Goal: Check status: Check status

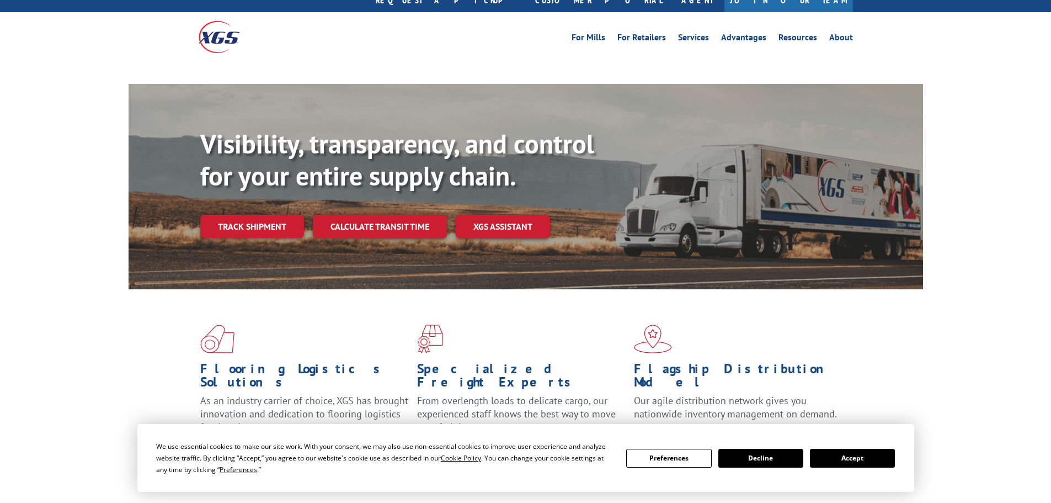
scroll to position [55, 0]
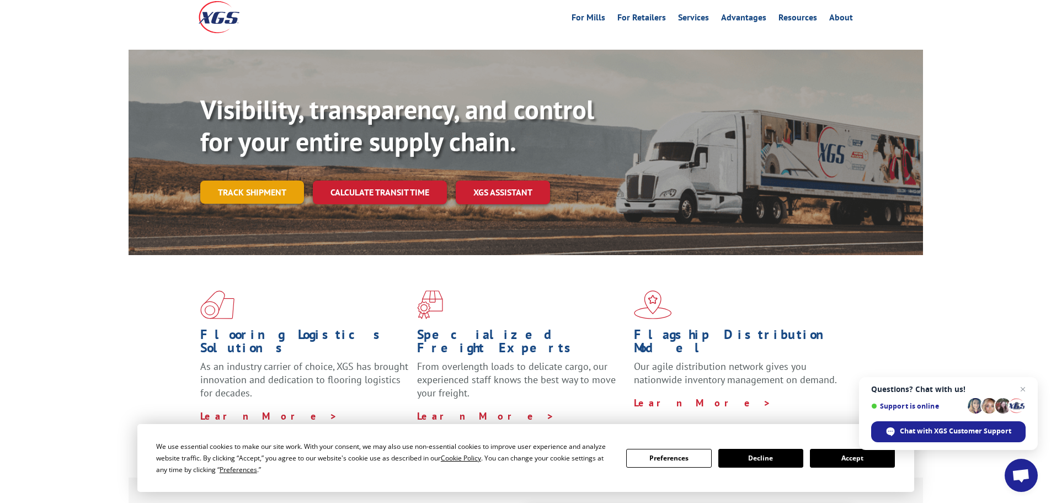
click at [268, 180] on link "Track shipment" at bounding box center [252, 191] width 104 height 23
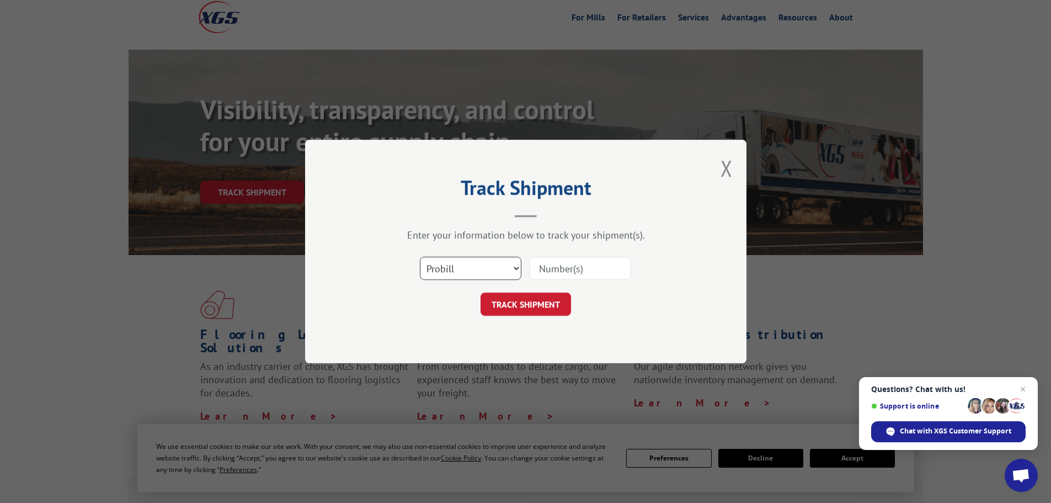
click at [512, 268] on select "Select category... Probill BOL PO" at bounding box center [471, 268] width 102 height 23
select select "bol"
click at [420, 257] on select "Select category... Probill BOL PO" at bounding box center [471, 268] width 102 height 23
drag, startPoint x: 539, startPoint y: 275, endPoint x: 545, endPoint y: 271, distance: 6.9
click at [540, 275] on input at bounding box center [581, 268] width 102 height 23
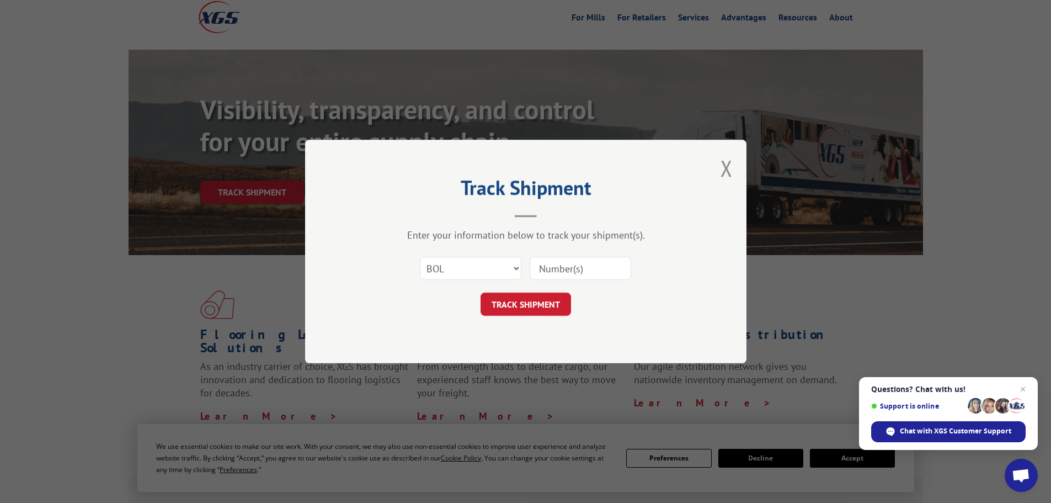
paste input "5606495"
type input "5606495"
click at [545, 302] on button "TRACK SHIPMENT" at bounding box center [526, 303] width 90 height 23
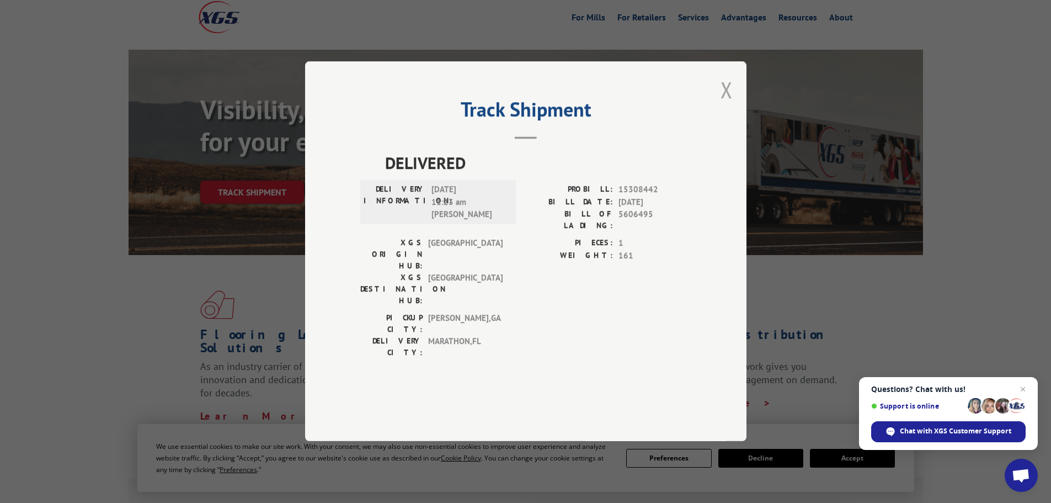
click at [721, 104] on button "Close modal" at bounding box center [727, 89] width 12 height 29
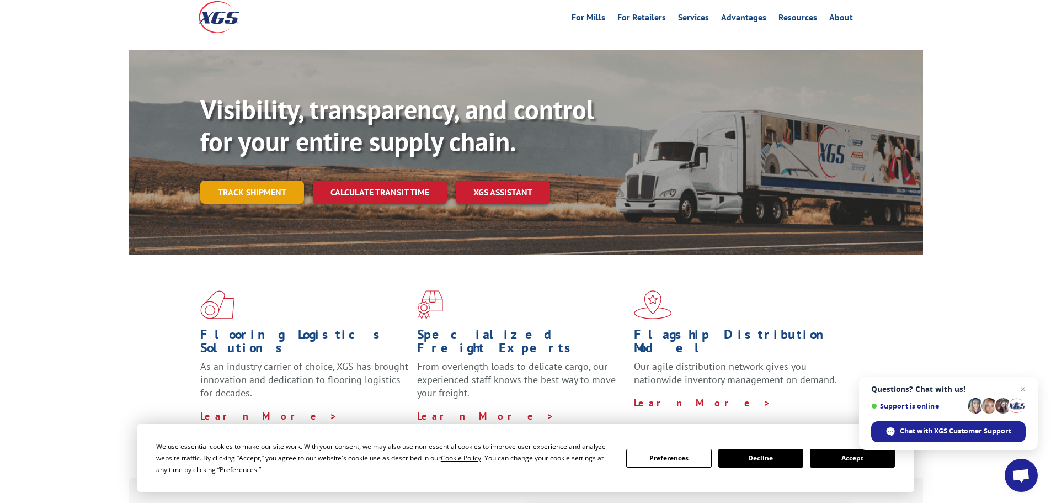
click at [226, 180] on link "Track shipment" at bounding box center [252, 191] width 104 height 23
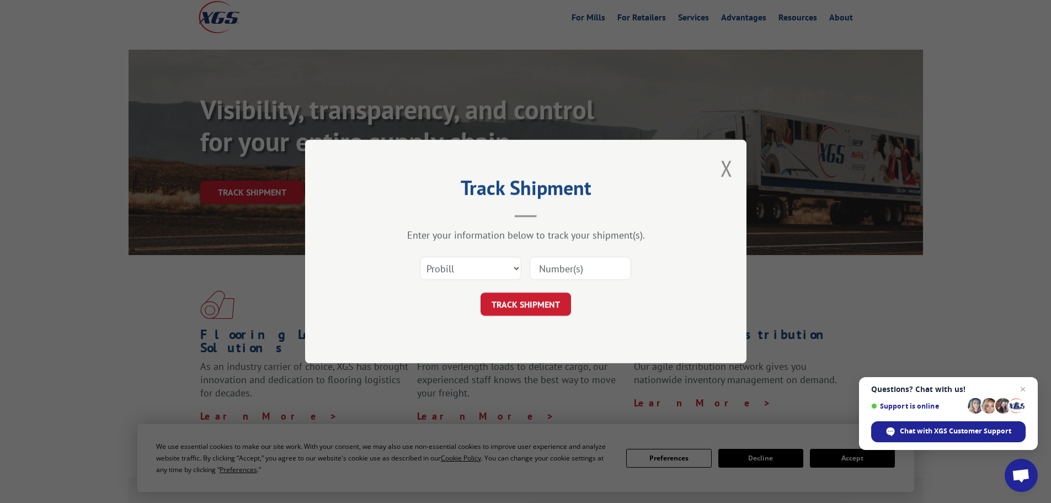
click at [564, 257] on input at bounding box center [581, 268] width 102 height 23
click at [568, 264] on input at bounding box center [581, 268] width 102 height 23
paste input "17523900"
type input "17523900"
click at [550, 305] on button "TRACK SHIPMENT" at bounding box center [526, 303] width 90 height 23
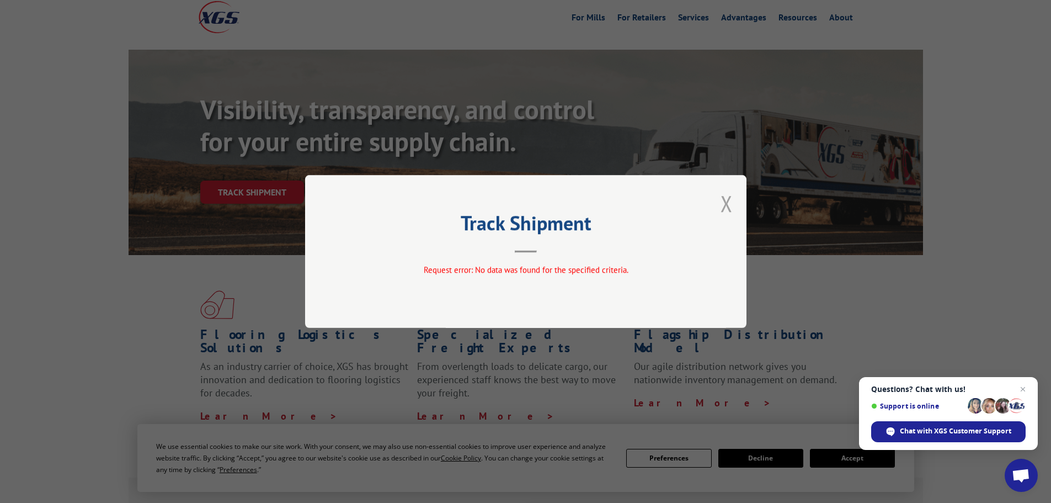
click at [730, 207] on button "Close modal" at bounding box center [727, 203] width 12 height 29
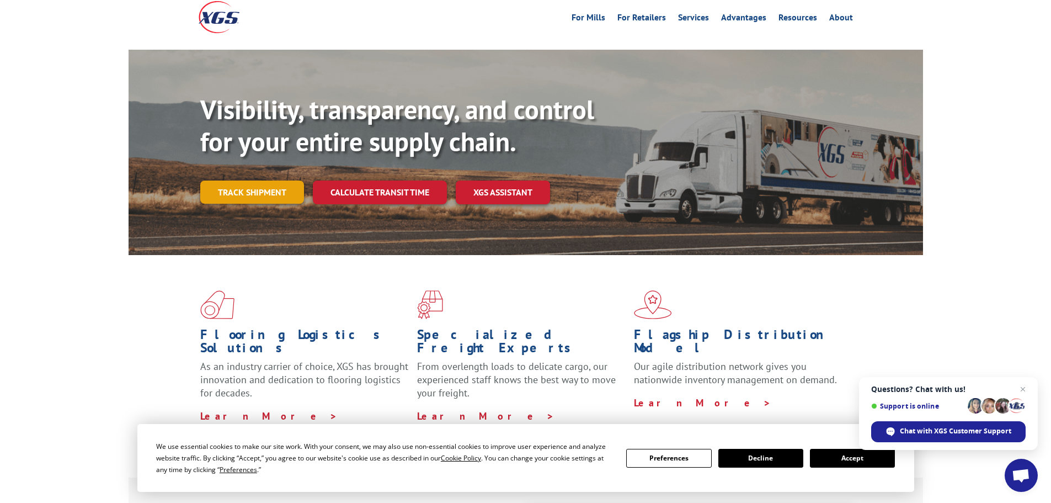
click at [276, 180] on link "Track shipment" at bounding box center [252, 191] width 104 height 23
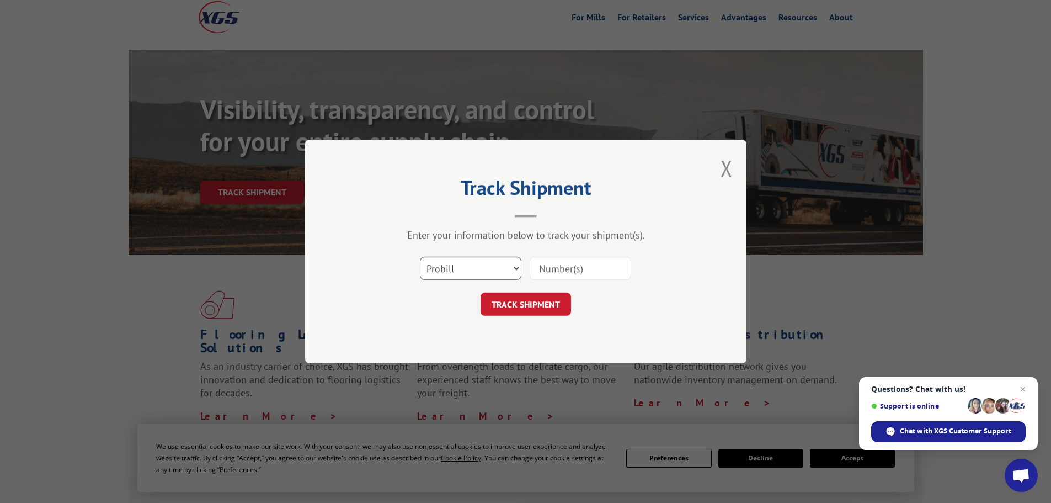
click at [483, 271] on select "Select category... Probill BOL PO" at bounding box center [471, 268] width 102 height 23
select select "po"
click at [420, 257] on select "Select category... Probill BOL PO" at bounding box center [471, 268] width 102 height 23
click at [557, 268] on input at bounding box center [581, 268] width 102 height 23
click at [545, 266] on input at bounding box center [581, 268] width 102 height 23
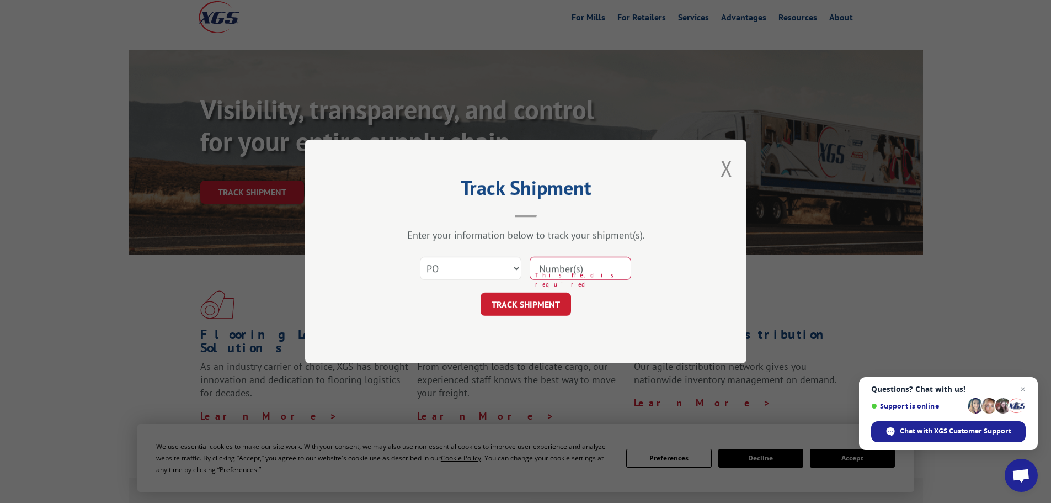
paste input "28548076"
type input "28548076"
click at [545, 308] on button "TRACK SHIPMENT" at bounding box center [526, 303] width 90 height 23
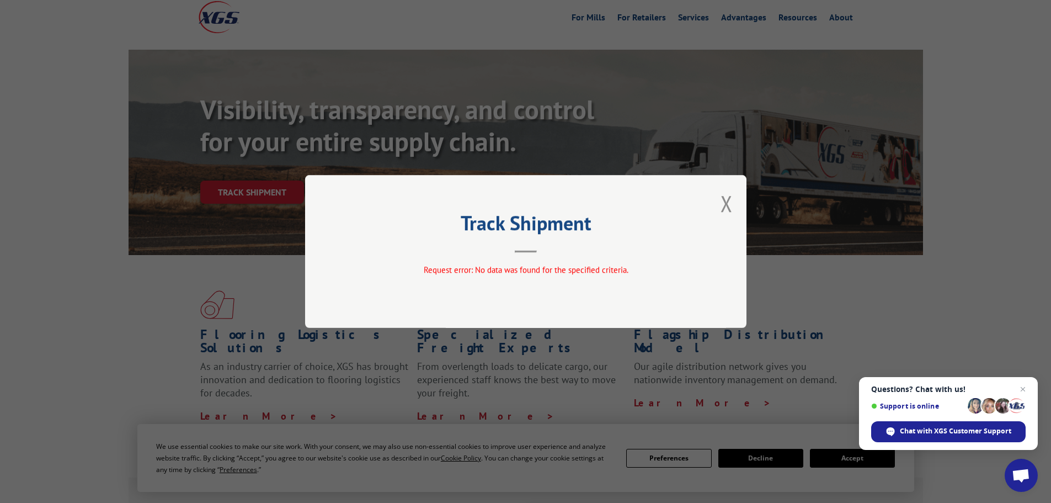
click at [719, 200] on div "Track Shipment Request error: No data was found for the specified criteria." at bounding box center [525, 251] width 441 height 153
click at [735, 210] on div "Track Shipment Request error: No data was found for the specified criteria." at bounding box center [525, 251] width 441 height 153
click at [726, 207] on button "Close modal" at bounding box center [727, 203] width 12 height 29
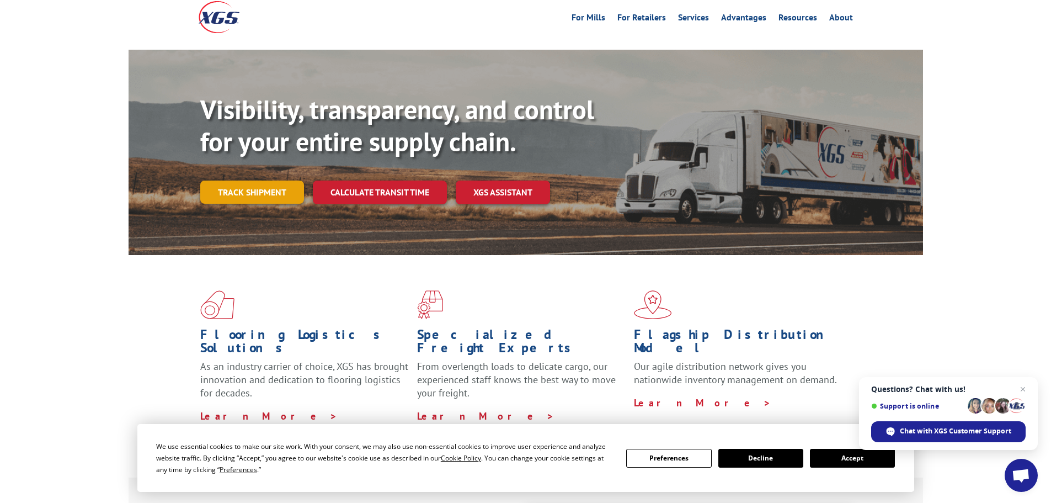
click at [262, 180] on link "Track shipment" at bounding box center [252, 191] width 104 height 23
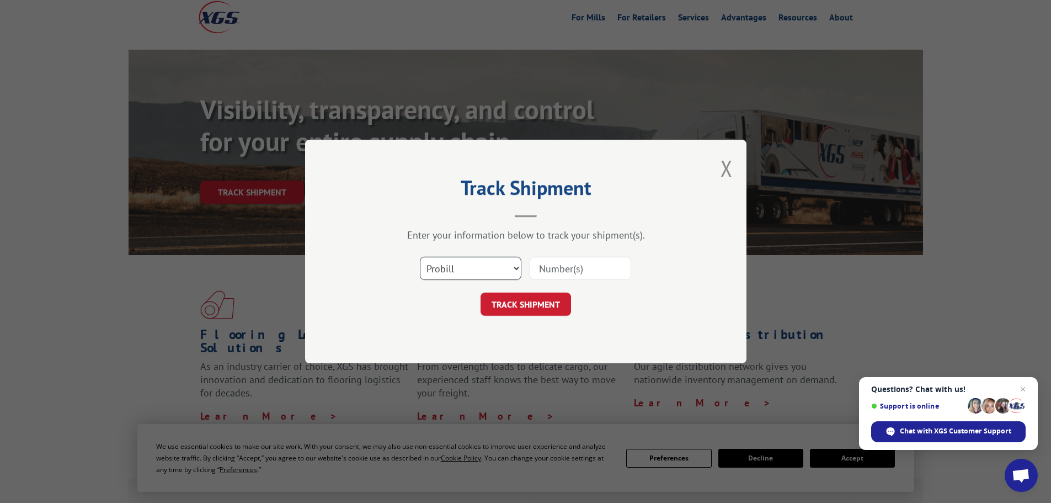
click at [435, 269] on select "Select category... Probill BOL PO" at bounding box center [471, 268] width 102 height 23
click at [420, 257] on select "Select category... Probill BOL PO" at bounding box center [471, 268] width 102 height 23
click at [564, 274] on input at bounding box center [581, 268] width 102 height 23
paste input "17523900"
type input "17523900"
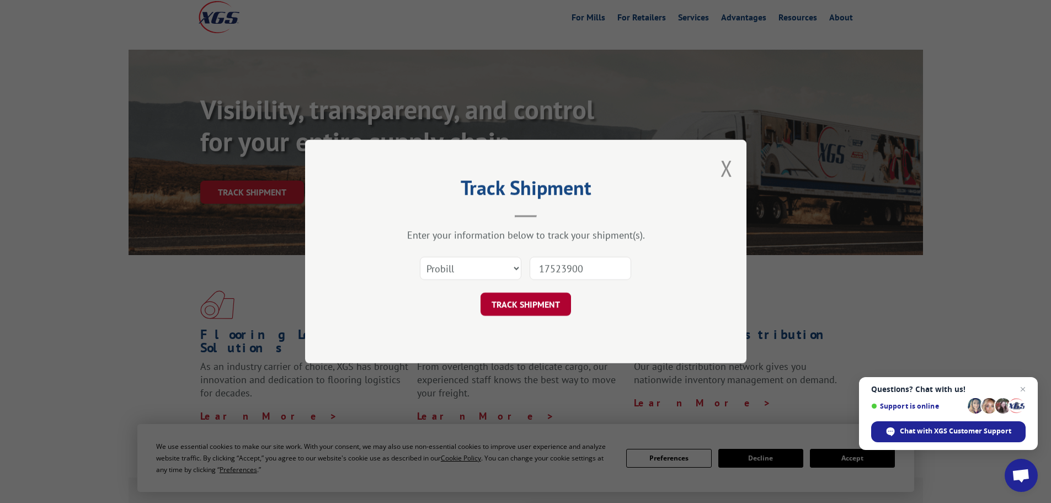
click at [545, 303] on button "TRACK SHIPMENT" at bounding box center [526, 303] width 90 height 23
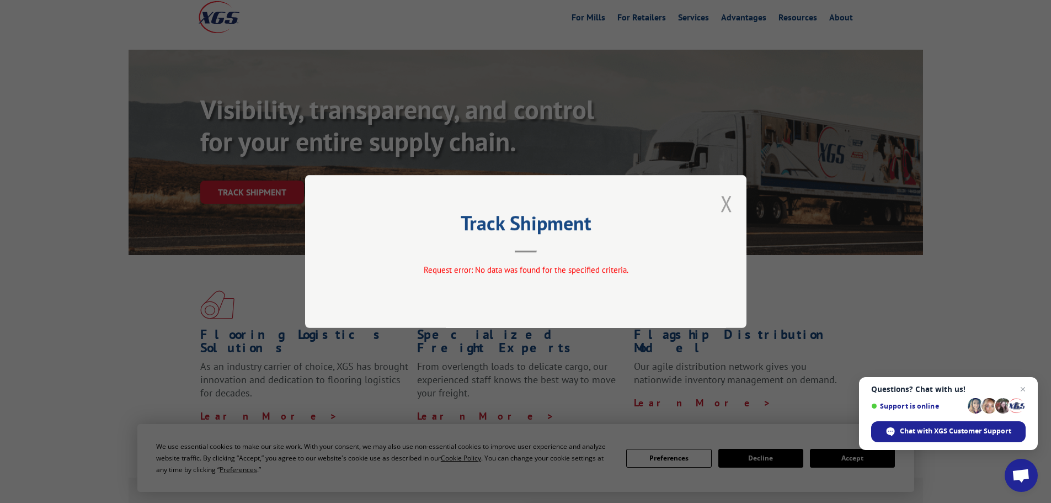
click at [727, 204] on button "Close modal" at bounding box center [727, 203] width 12 height 29
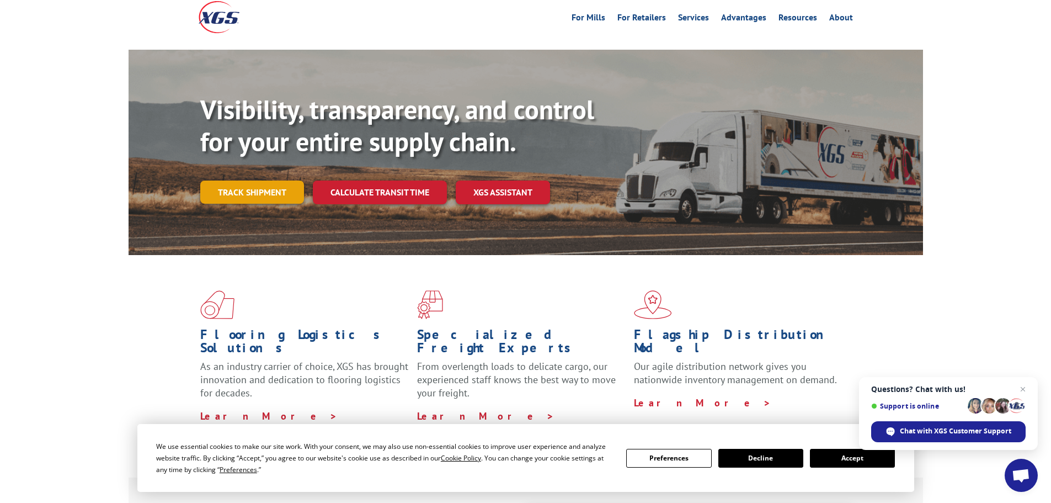
click at [225, 180] on link "Track shipment" at bounding box center [252, 191] width 104 height 23
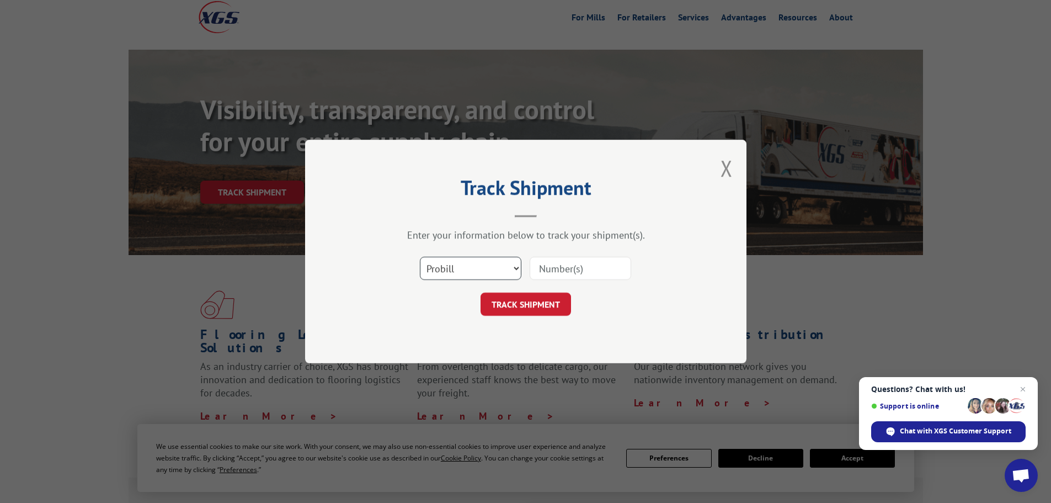
drag, startPoint x: 502, startPoint y: 268, endPoint x: 502, endPoint y: 278, distance: 10.5
click at [502, 268] on select "Select category... Probill BOL PO" at bounding box center [471, 268] width 102 height 23
select select "bol"
click at [420, 257] on select "Select category... Probill BOL PO" at bounding box center [471, 268] width 102 height 23
click at [564, 270] on input at bounding box center [581, 268] width 102 height 23
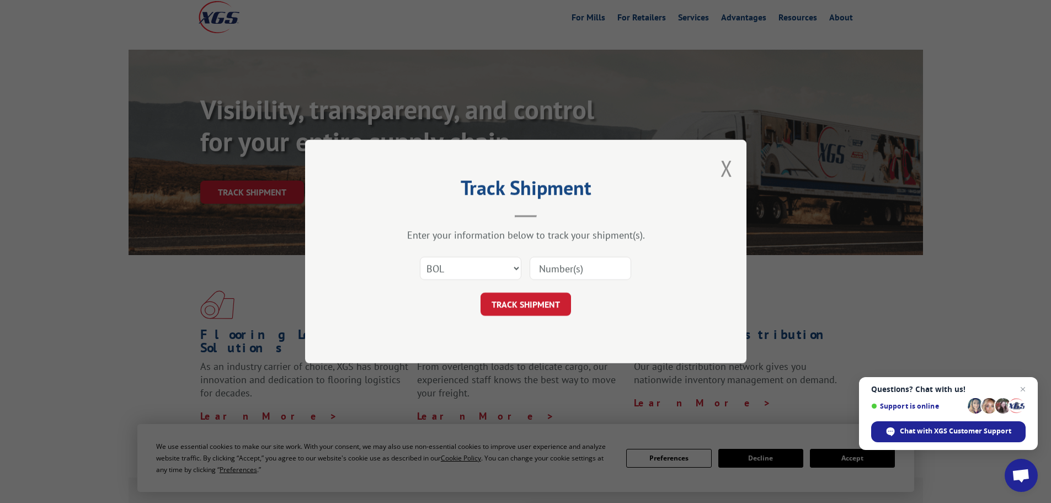
paste input "5606495"
type input "5606495"
click at [540, 304] on button "TRACK SHIPMENT" at bounding box center [526, 303] width 90 height 23
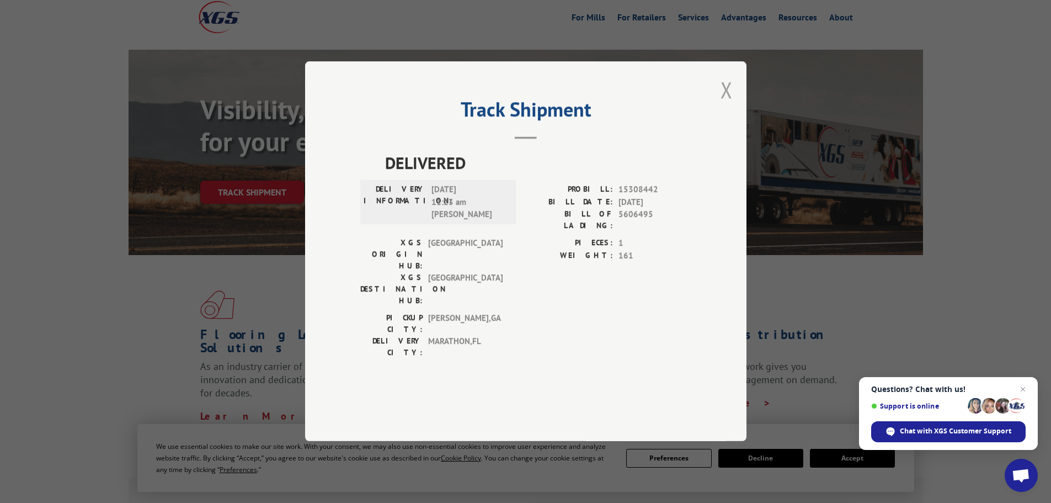
click at [732, 104] on button "Close modal" at bounding box center [727, 89] width 12 height 29
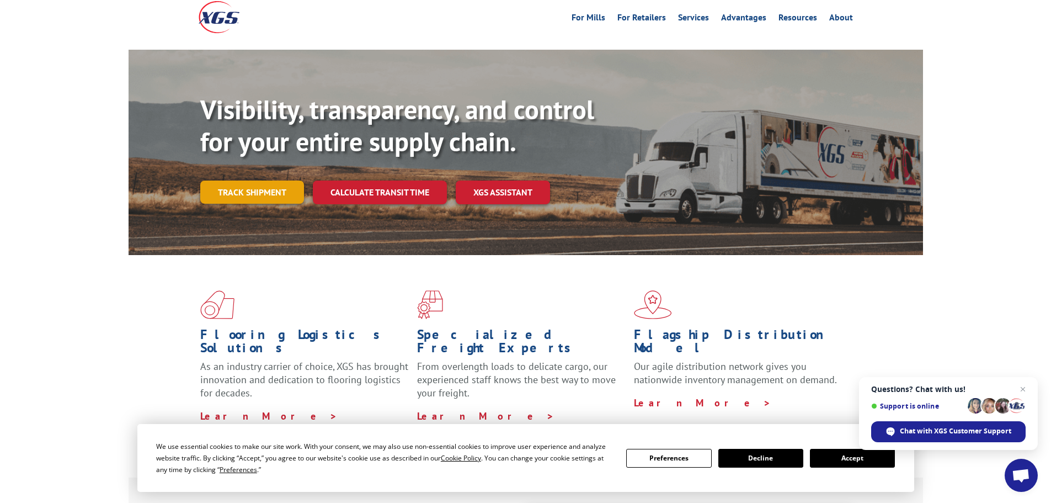
click at [260, 180] on link "Track shipment" at bounding box center [252, 191] width 104 height 23
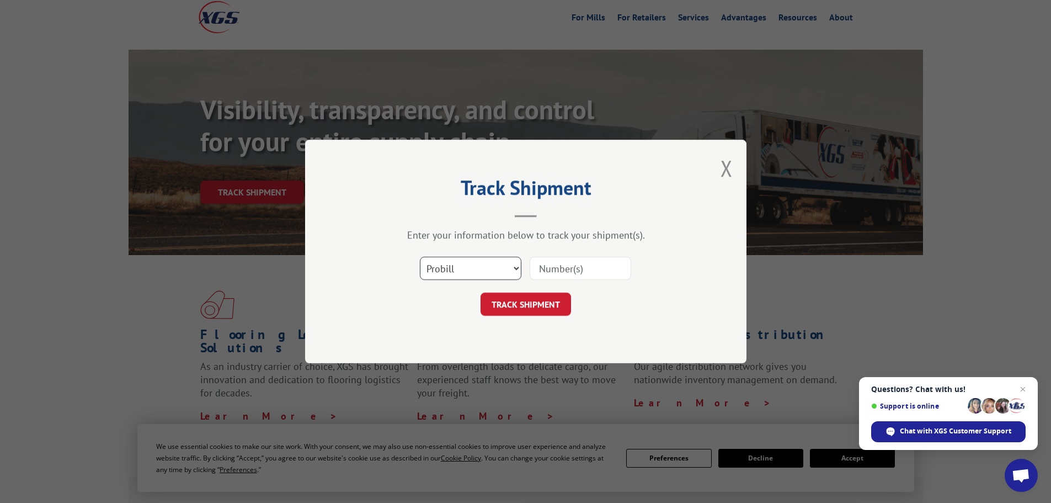
click at [458, 264] on select "Select category... Probill BOL PO" at bounding box center [471, 268] width 102 height 23
select select "po"
click at [420, 257] on select "Select category... Probill BOL PO" at bounding box center [471, 268] width 102 height 23
click at [543, 270] on input at bounding box center [581, 268] width 102 height 23
paste input "28548076"
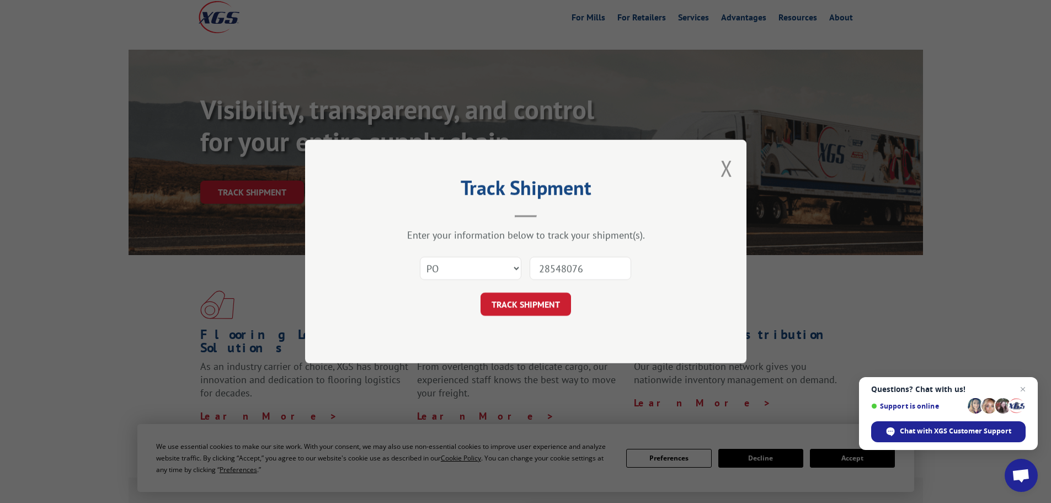
type input "28548076"
click at [481, 292] on button "TRACK SHIPMENT" at bounding box center [526, 303] width 90 height 23
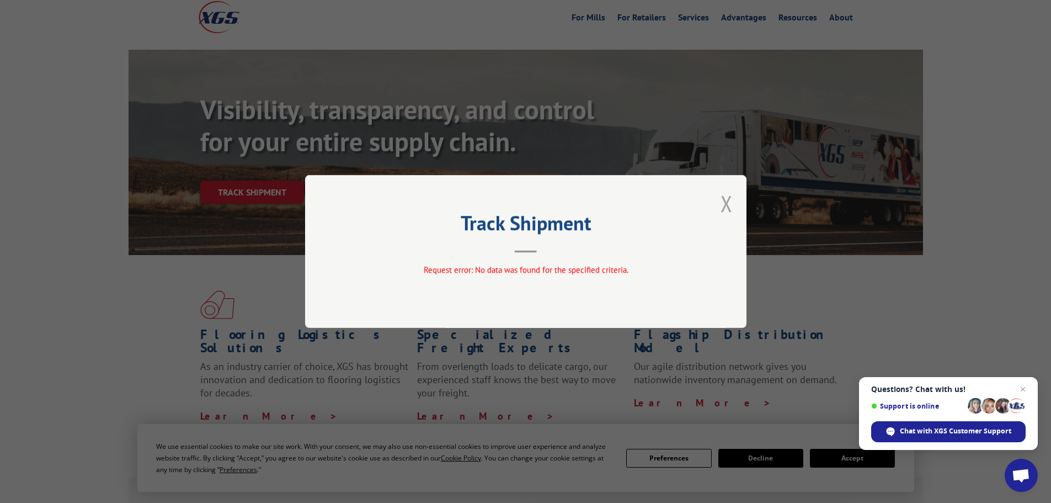
click at [726, 195] on button "Close modal" at bounding box center [727, 203] width 12 height 29
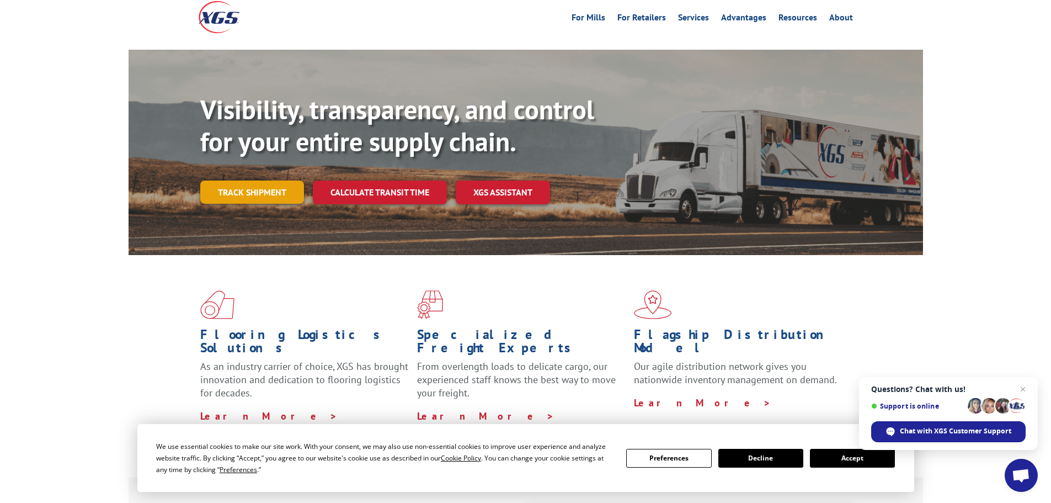
click at [237, 180] on link "Track shipment" at bounding box center [252, 191] width 104 height 23
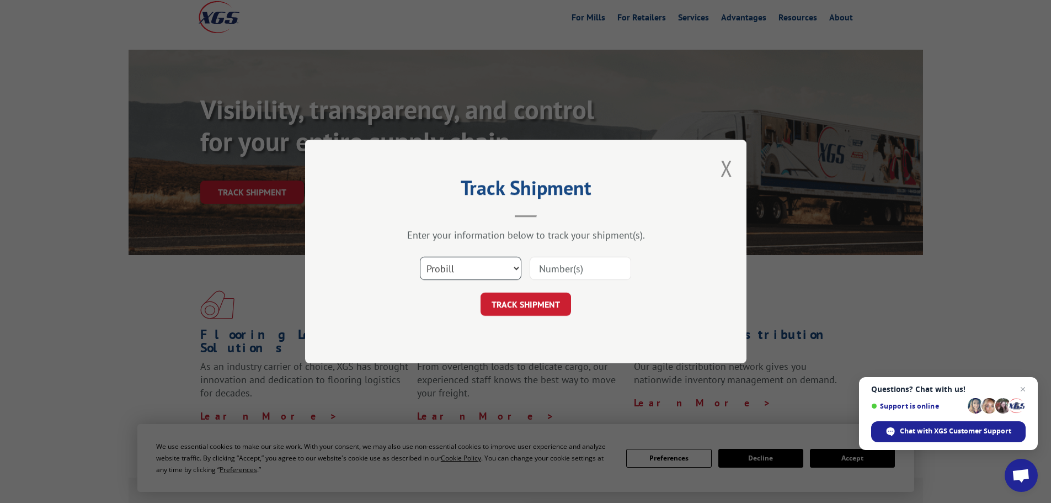
click at [487, 268] on select "Select category... Probill BOL PO" at bounding box center [471, 268] width 102 height 23
select select "bol"
click at [420, 257] on select "Select category... Probill BOL PO" at bounding box center [471, 268] width 102 height 23
click at [610, 268] on input at bounding box center [581, 268] width 102 height 23
type input "5606495"
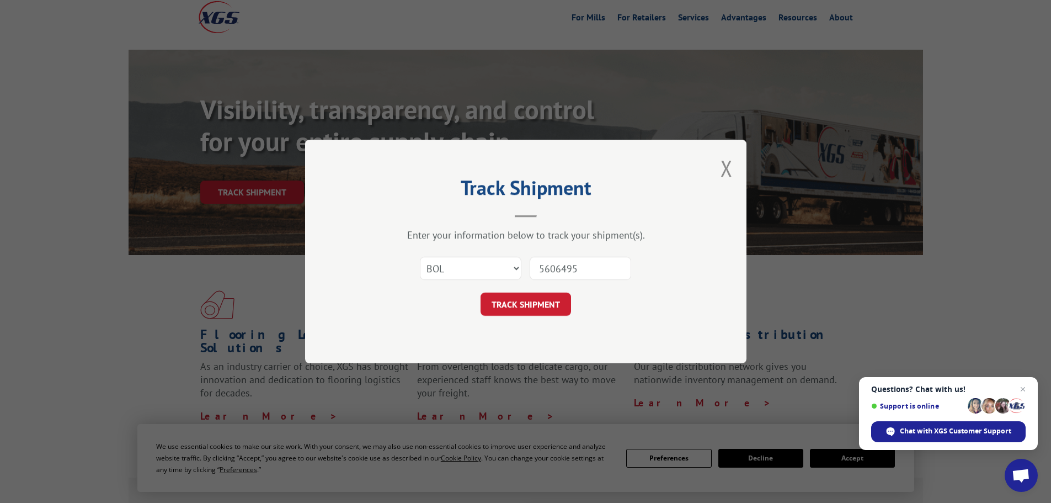
click button "TRACK SHIPMENT" at bounding box center [526, 303] width 90 height 23
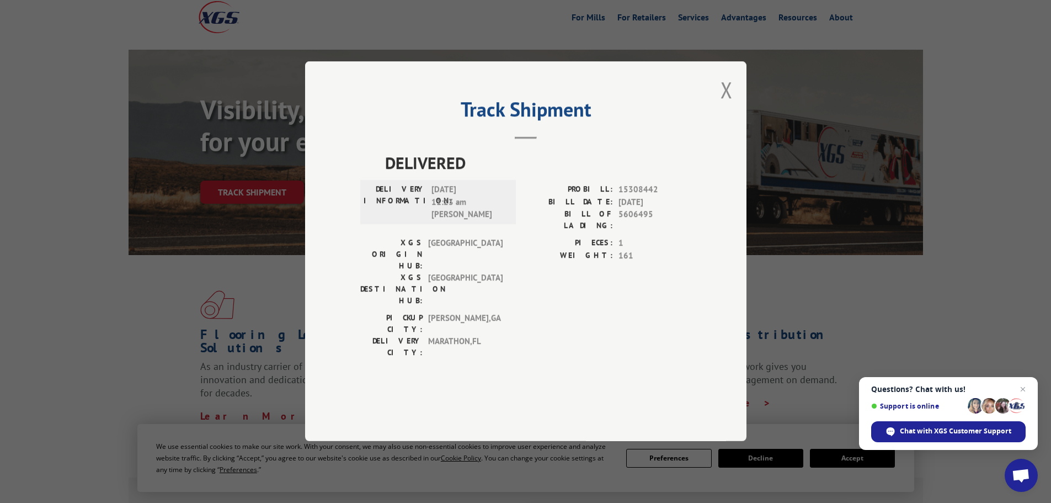
click at [734, 117] on div "Track Shipment DELIVERED DELIVERY INFORMATION: 09/18/2023 11:23 am ALBERT PROBI…" at bounding box center [525, 251] width 441 height 380
drag, startPoint x: 729, startPoint y: 118, endPoint x: 722, endPoint y: 122, distance: 7.7
click at [723, 104] on button "Close modal" at bounding box center [727, 89] width 12 height 29
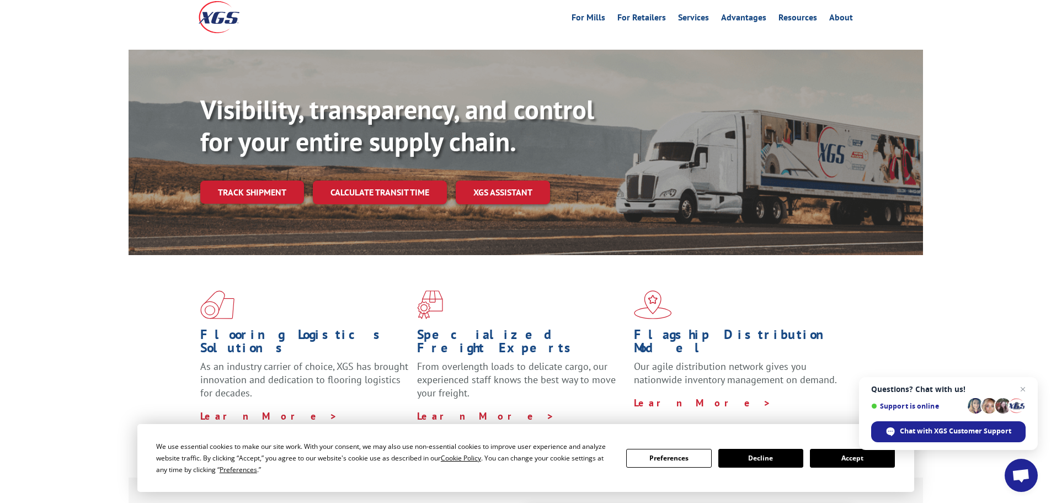
click at [238, 180] on link "Track shipment" at bounding box center [252, 191] width 104 height 23
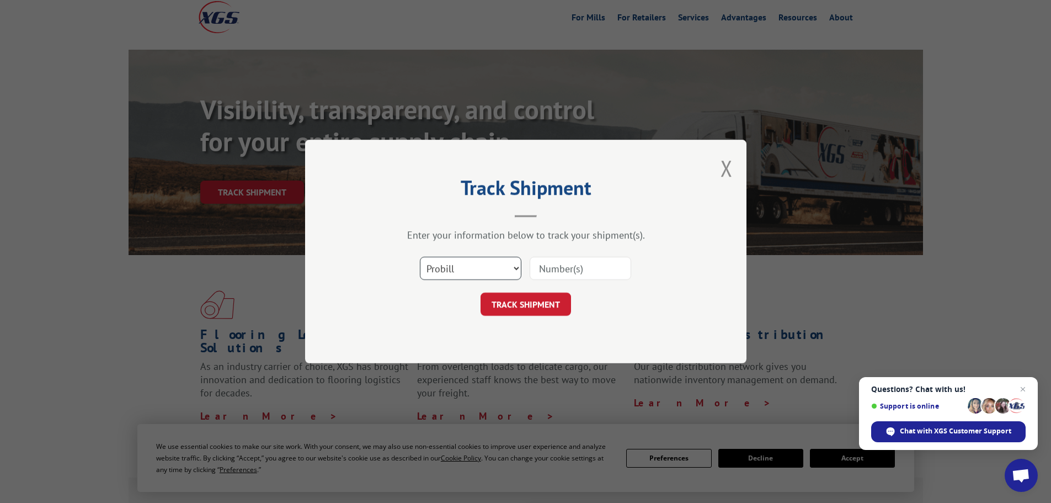
drag, startPoint x: 435, startPoint y: 271, endPoint x: 438, endPoint y: 278, distance: 7.5
click at [436, 271] on select "Select category... Probill BOL PO" at bounding box center [471, 268] width 102 height 23
select select "po"
click at [420, 257] on select "Select category... Probill BOL PO" at bounding box center [471, 268] width 102 height 23
click at [557, 270] on input at bounding box center [581, 268] width 102 height 23
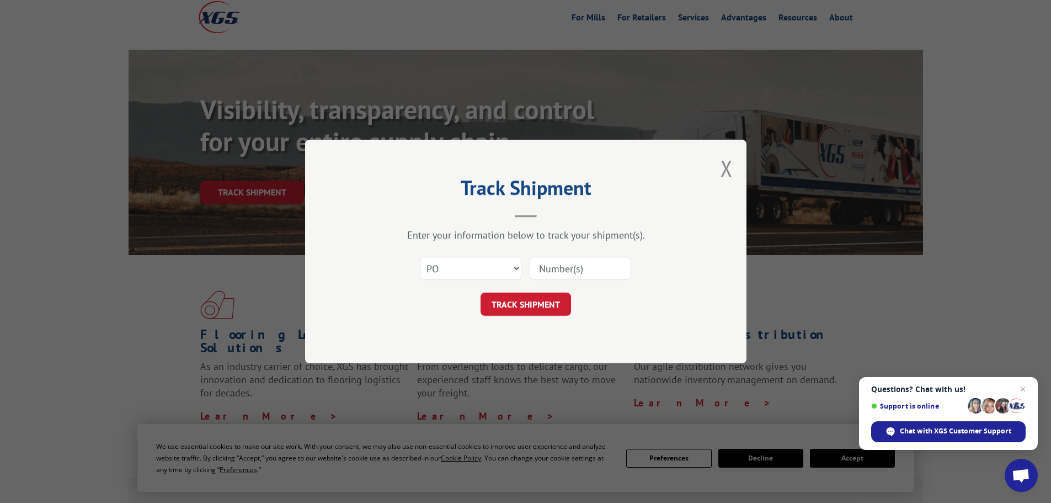
paste input "28548076"
type input "28548076"
drag, startPoint x: 597, startPoint y: 271, endPoint x: 493, endPoint y: 289, distance: 105.8
click at [493, 289] on form "Select category... Probill BOL PO 28548076 TRACK SHIPMENT" at bounding box center [525, 283] width 331 height 66
click at [552, 273] on input at bounding box center [581, 268] width 102 height 23
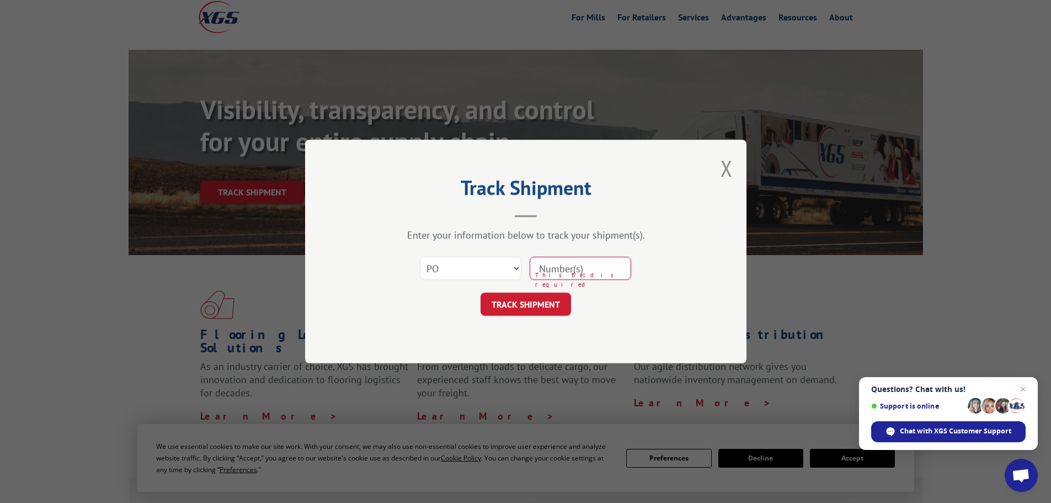
drag, startPoint x: 552, startPoint y: 273, endPoint x: 525, endPoint y: 289, distance: 31.9
drag, startPoint x: 525, startPoint y: 289, endPoint x: 463, endPoint y: 261, distance: 67.2
click at [463, 261] on select "Select category... Probill BOL PO" at bounding box center [471, 268] width 102 height 23
click at [551, 264] on input at bounding box center [581, 268] width 102 height 23
paste input "17523900"
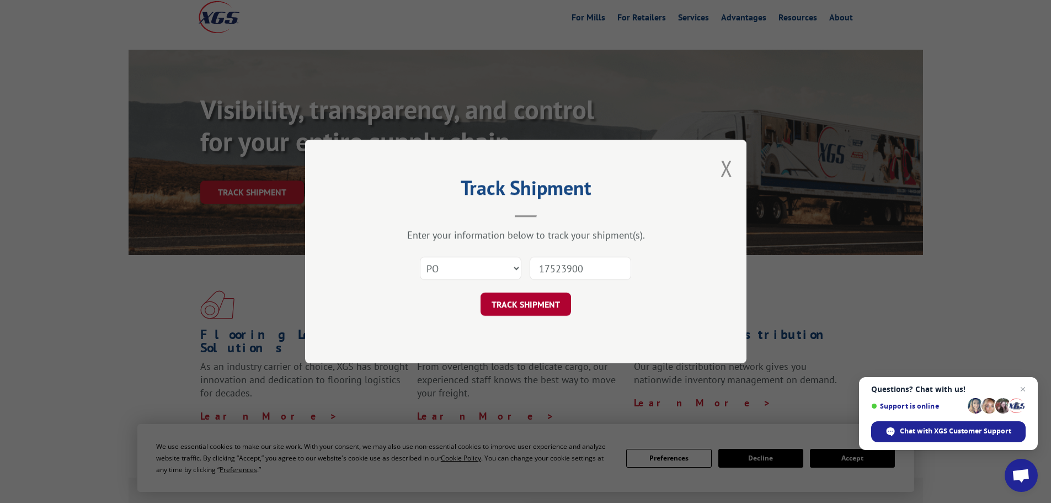
type input "17523900"
click at [552, 298] on button "TRACK SHIPMENT" at bounding box center [526, 303] width 90 height 23
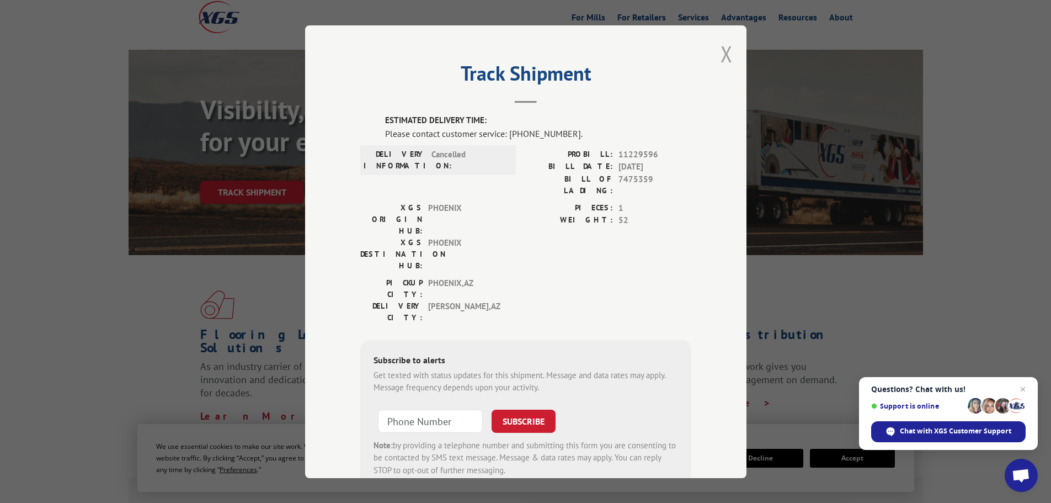
click at [721, 58] on button "Close modal" at bounding box center [727, 53] width 12 height 29
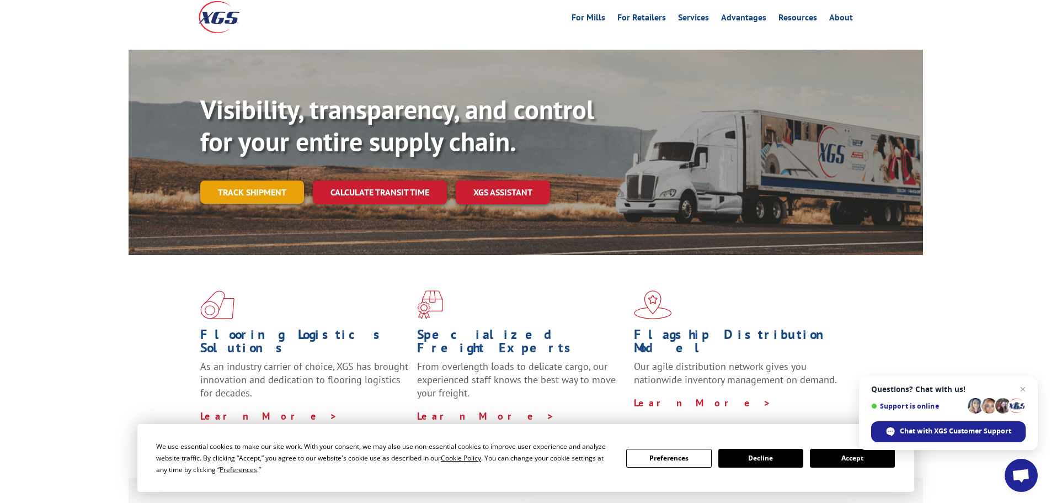
click at [233, 180] on link "Track shipment" at bounding box center [252, 191] width 104 height 23
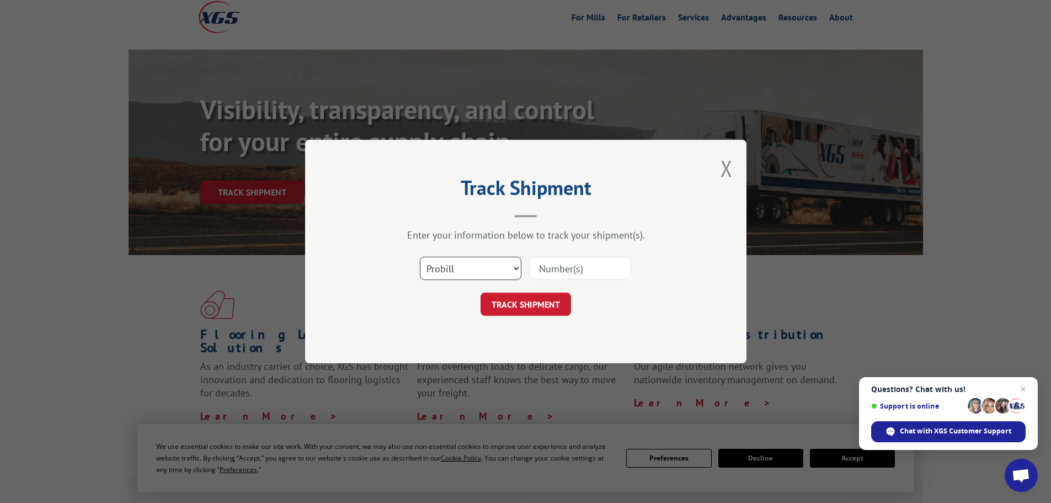
click at [467, 278] on select "Select category... Probill BOL PO" at bounding box center [471, 268] width 102 height 23
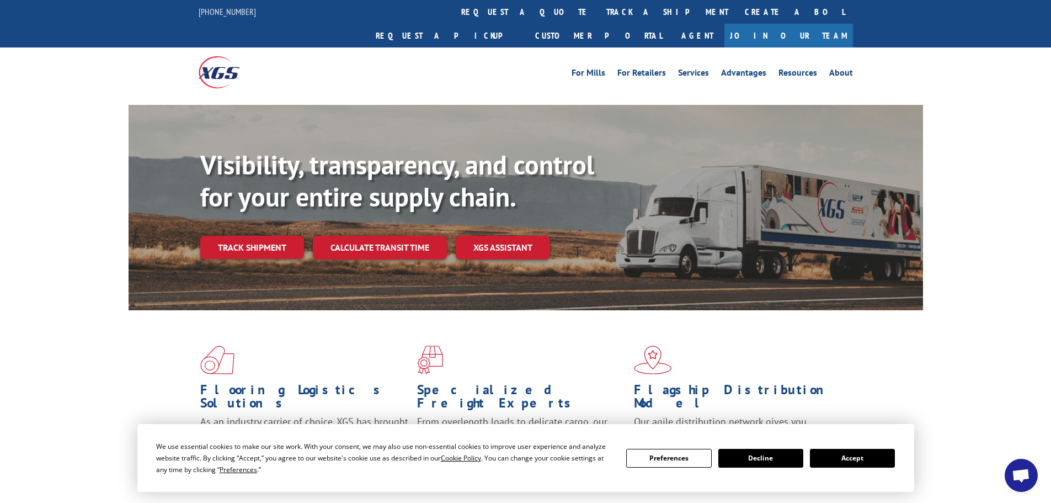
click at [254, 208] on div "Visibility, transparency, and control for your entire supply chain. Track shipm…" at bounding box center [561, 226] width 723 height 154
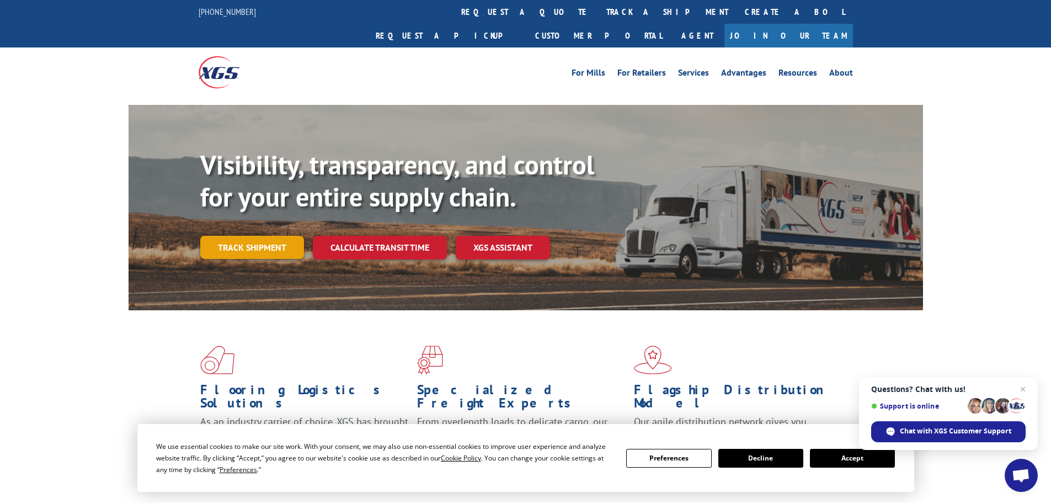
click at [254, 236] on link "Track shipment" at bounding box center [252, 247] width 104 height 23
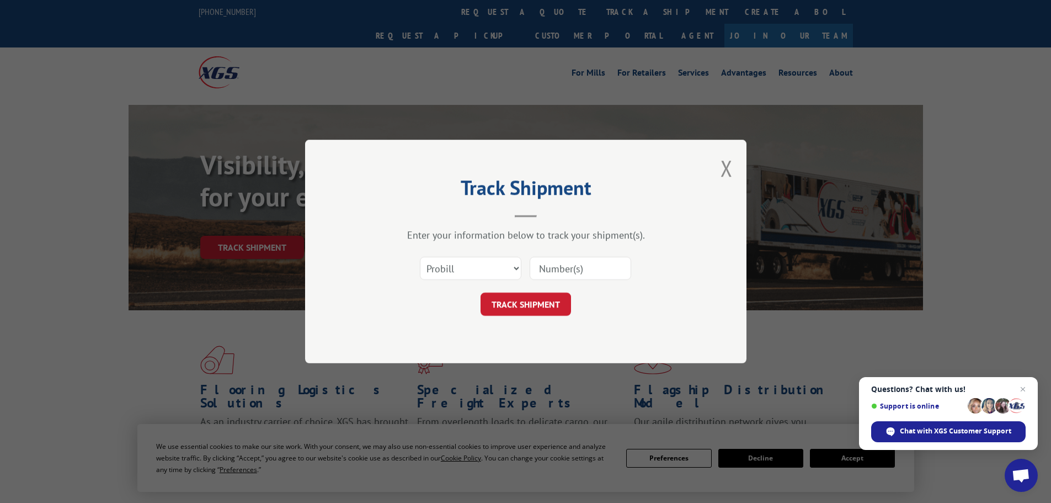
click at [473, 255] on div "Select category... Probill BOL PO" at bounding box center [525, 268] width 331 height 36
click at [477, 260] on select "Select category... Probill BOL PO" at bounding box center [471, 268] width 102 height 23
select select "bol"
click at [420, 257] on select "Select category... Probill BOL PO" at bounding box center [471, 268] width 102 height 23
click at [548, 272] on input at bounding box center [581, 268] width 102 height 23
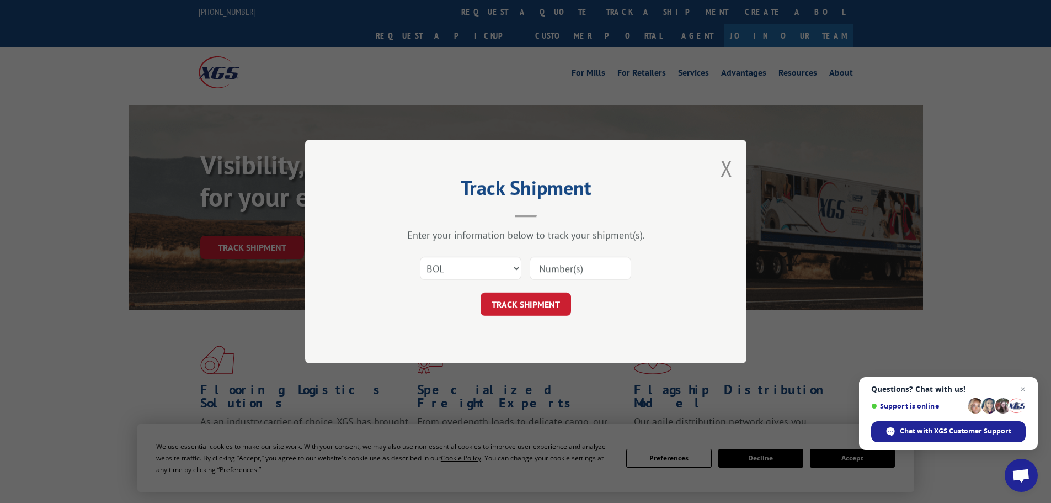
paste input "5513783"
type input "5513783"
click at [540, 301] on button "TRACK SHIPMENT" at bounding box center [526, 303] width 90 height 23
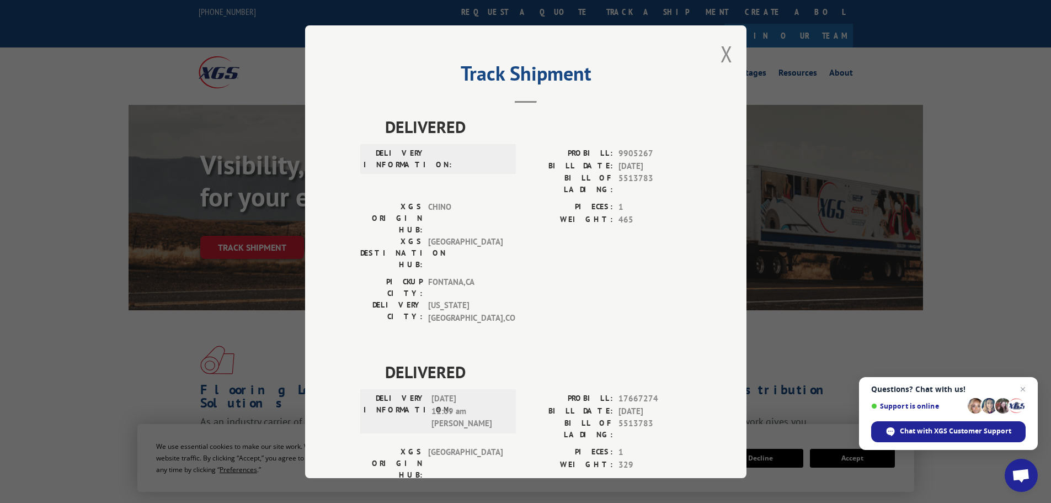
click at [733, 52] on div "Track Shipment DELIVERED DELIVERY INFORMATION: PROBILL: 9905267 BILL DATE: [DAT…" at bounding box center [525, 251] width 441 height 452
click at [727, 53] on div "Track Shipment DELIVERED DELIVERY INFORMATION: PROBILL: 9905267 BILL DATE: [DAT…" at bounding box center [525, 251] width 441 height 452
click at [721, 55] on button "Close modal" at bounding box center [727, 53] width 12 height 29
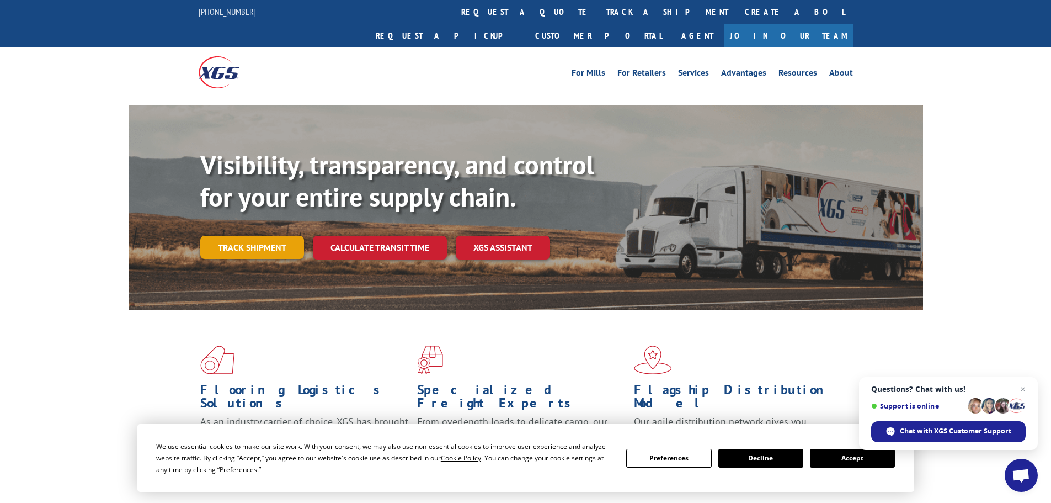
click at [220, 236] on link "Track shipment" at bounding box center [252, 247] width 104 height 23
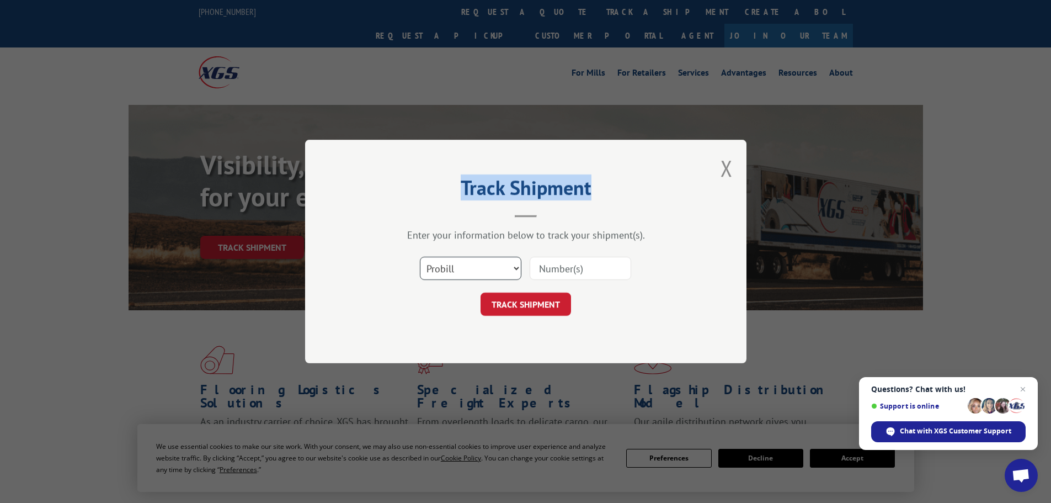
click at [453, 265] on select "Select category... Probill BOL PO" at bounding box center [471, 268] width 102 height 23
click at [420, 257] on select "Select category... Probill BOL PO" at bounding box center [471, 268] width 102 height 23
click at [559, 265] on input at bounding box center [581, 268] width 102 height 23
paste input "534826"
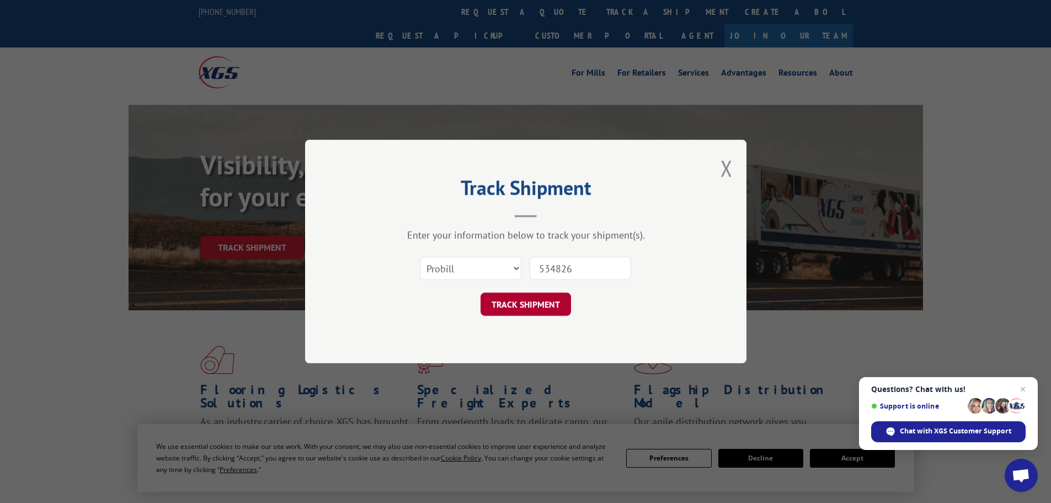
type input "534826"
click at [553, 305] on button "TRACK SHIPMENT" at bounding box center [526, 303] width 90 height 23
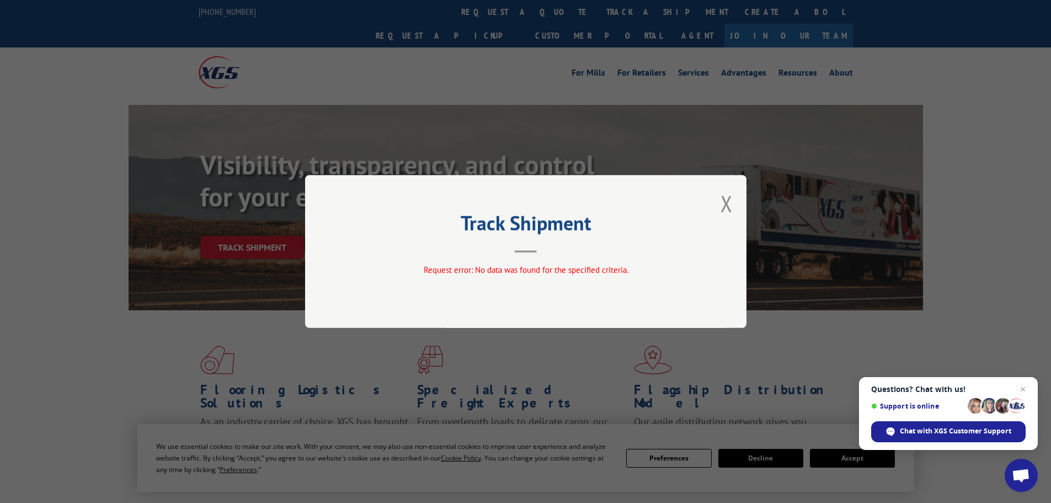
drag, startPoint x: 722, startPoint y: 207, endPoint x: 684, endPoint y: 214, distance: 38.1
click at [721, 209] on button "Close modal" at bounding box center [727, 203] width 12 height 29
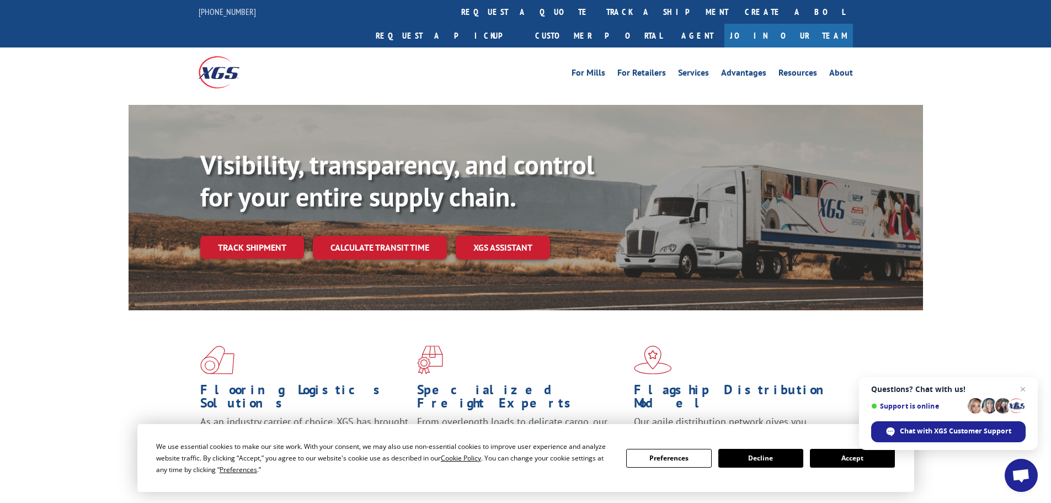
click at [273, 236] on link "Track shipment" at bounding box center [252, 247] width 104 height 23
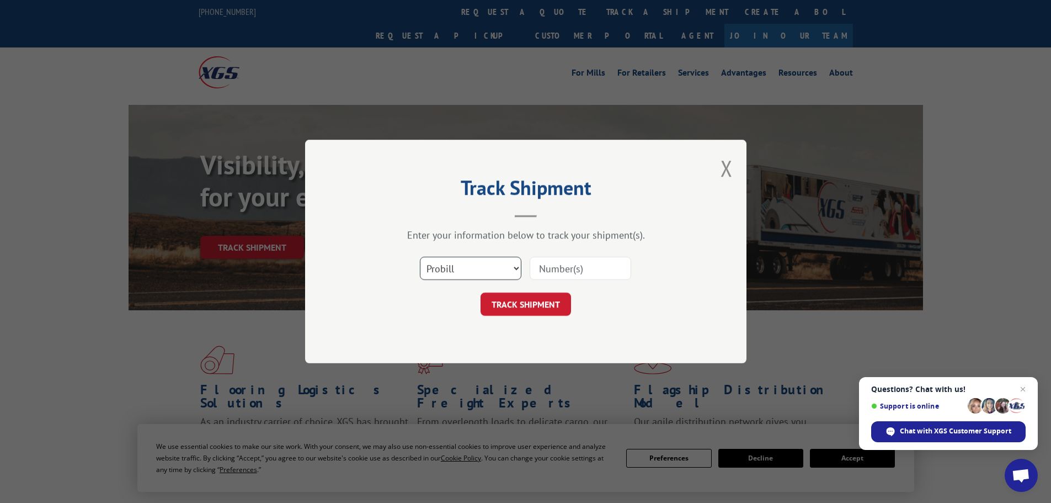
click at [450, 270] on select "Select category... Probill BOL PO" at bounding box center [471, 268] width 102 height 23
click at [420, 257] on select "Select category... Probill BOL PO" at bounding box center [471, 268] width 102 height 23
click at [536, 265] on input at bounding box center [581, 268] width 102 height 23
paste input "5513783"
type input "5513783"
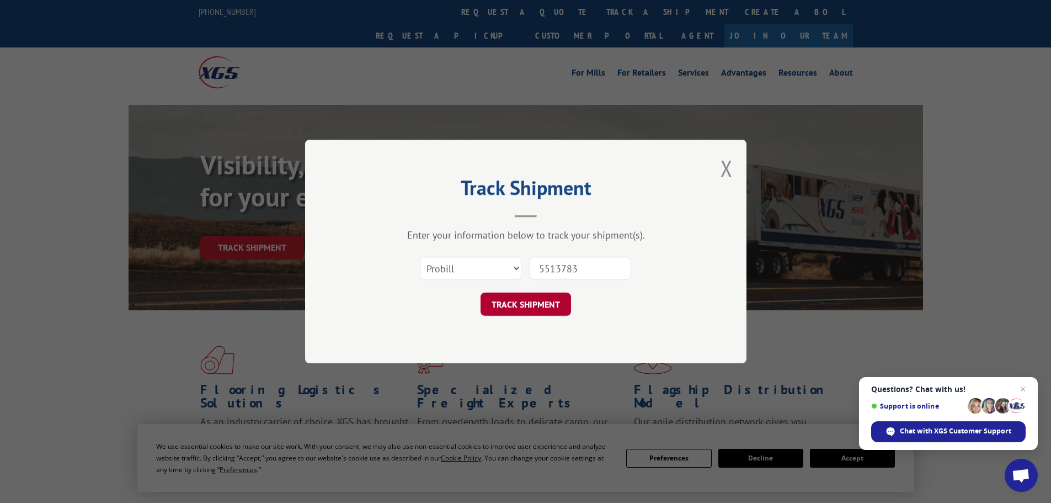
click at [552, 302] on button "TRACK SHIPMENT" at bounding box center [526, 303] width 90 height 23
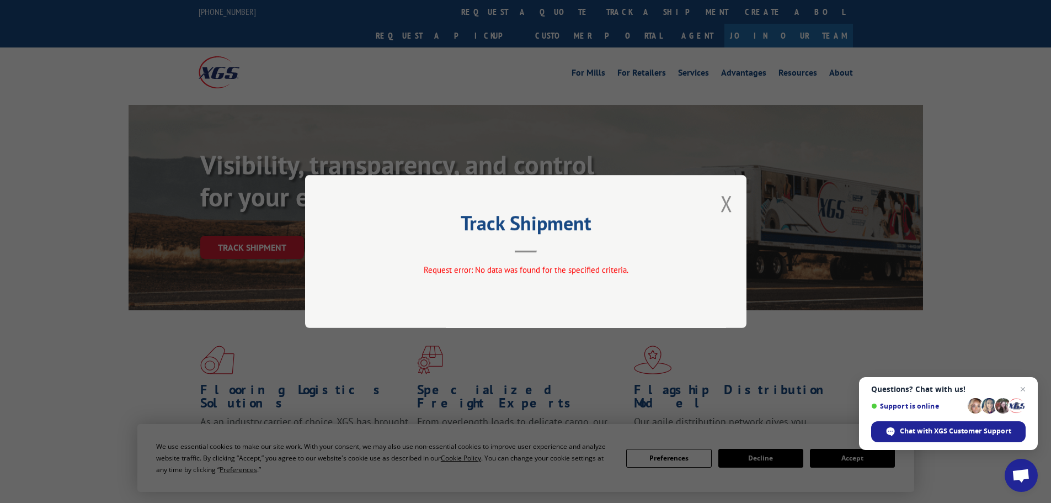
click at [733, 208] on div "Track Shipment Request error: No data was found for the specified criteria." at bounding box center [525, 251] width 441 height 153
click at [723, 201] on button "Close modal" at bounding box center [727, 203] width 12 height 29
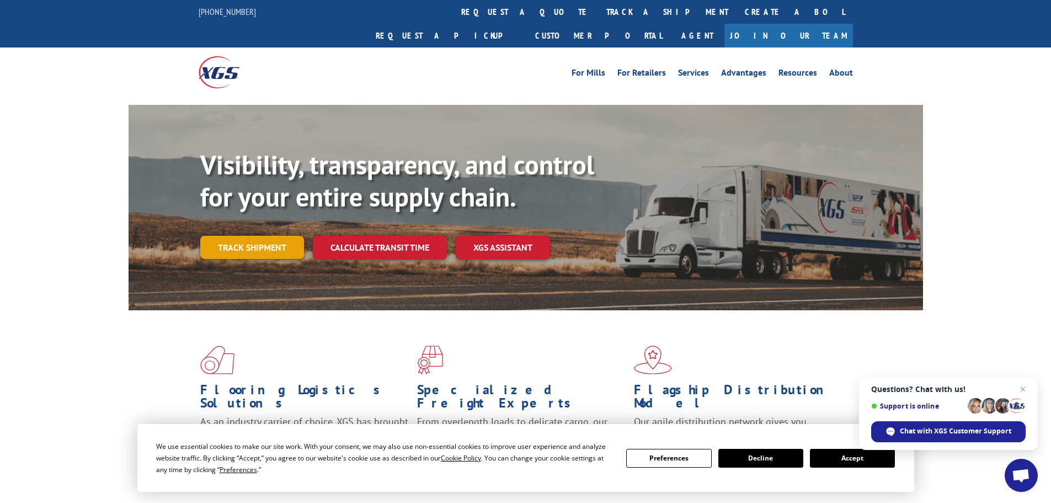
click at [248, 236] on link "Track shipment" at bounding box center [252, 247] width 104 height 23
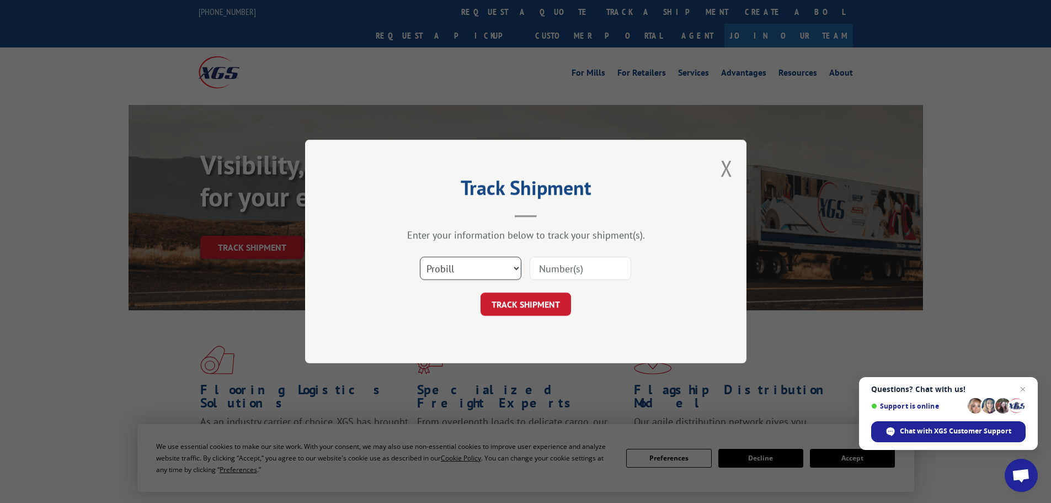
click at [465, 270] on select "Select category... Probill BOL PO" at bounding box center [471, 268] width 102 height 23
click at [420, 257] on select "Select category... Probill BOL PO" at bounding box center [471, 268] width 102 height 23
click at [467, 273] on select "Select category... Probill BOL PO" at bounding box center [471, 268] width 102 height 23
select select "po"
click at [420, 257] on select "Select category... Probill BOL PO" at bounding box center [471, 268] width 102 height 23
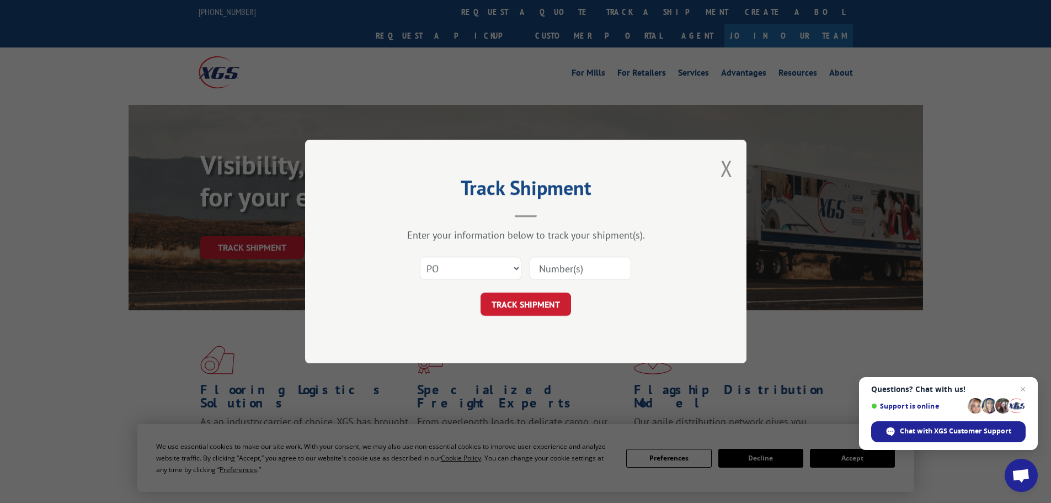
click at [568, 259] on input at bounding box center [581, 268] width 102 height 23
paste input "5513783"
type input "5513783"
click at [547, 302] on button "TRACK SHIPMENT" at bounding box center [526, 303] width 90 height 23
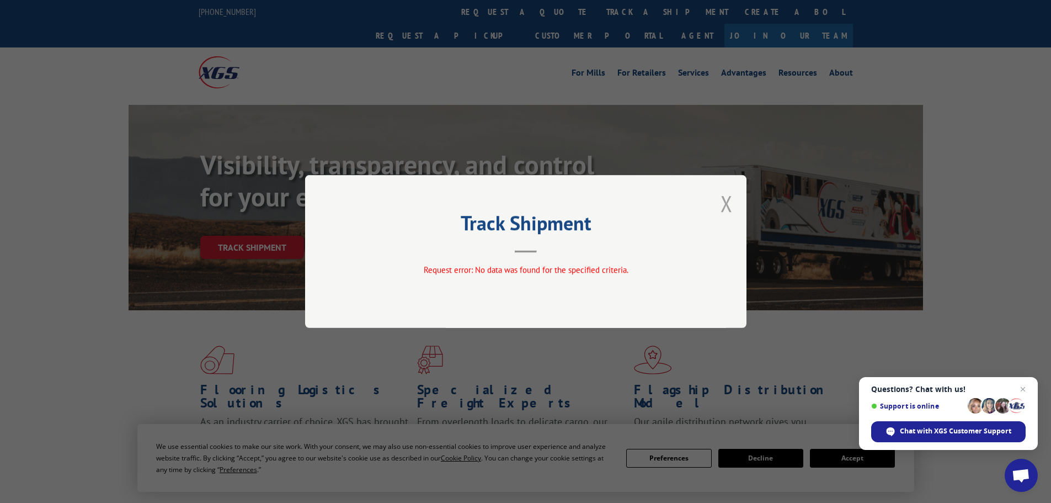
click at [724, 204] on button "Close modal" at bounding box center [727, 203] width 12 height 29
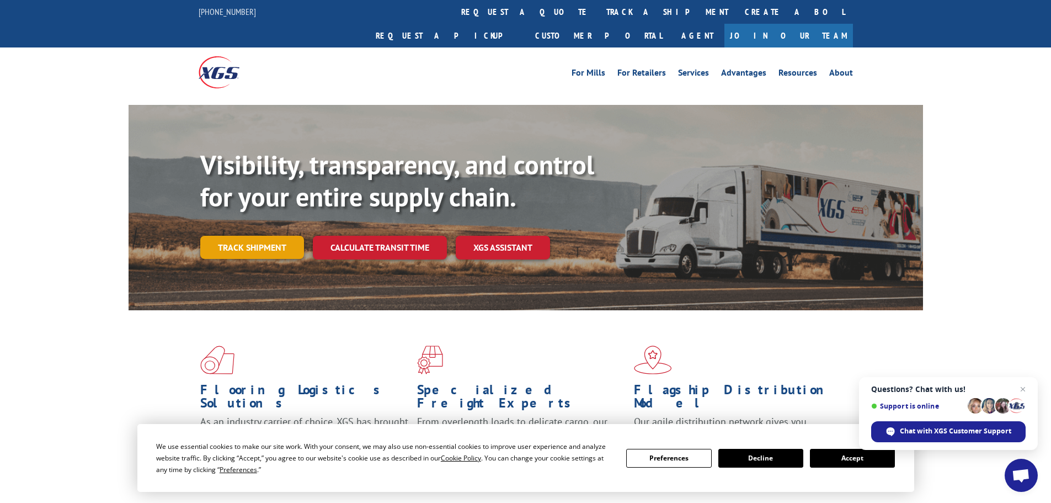
click at [255, 236] on link "Track shipment" at bounding box center [252, 247] width 104 height 23
